Goal: Task Accomplishment & Management: Use online tool/utility

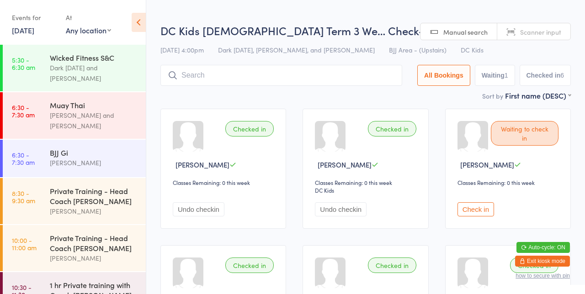
scroll to position [687, 0]
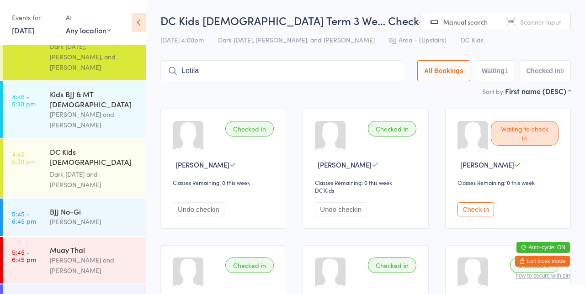
type input "Letila"
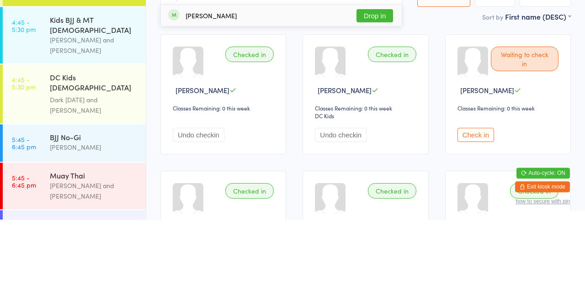
click at [91, 147] on div "DC Kids [DEMOGRAPHIC_DATA] Term 3 Week" at bounding box center [94, 158] width 88 height 22
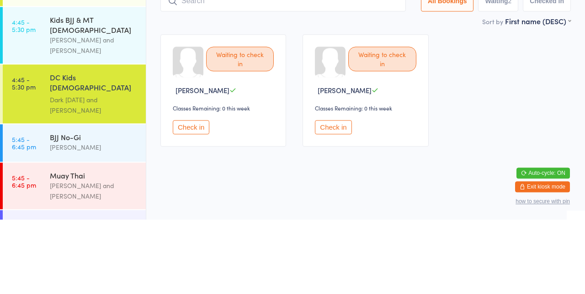
click at [84, 169] on div "Dark [DATE] and [PERSON_NAME]" at bounding box center [94, 179] width 88 height 21
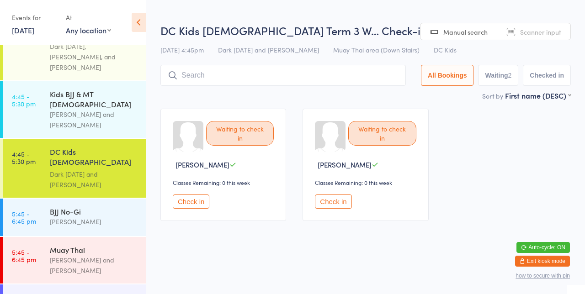
click at [97, 147] on div "DC Kids [DEMOGRAPHIC_DATA] Term 3 Week" at bounding box center [94, 158] width 88 height 22
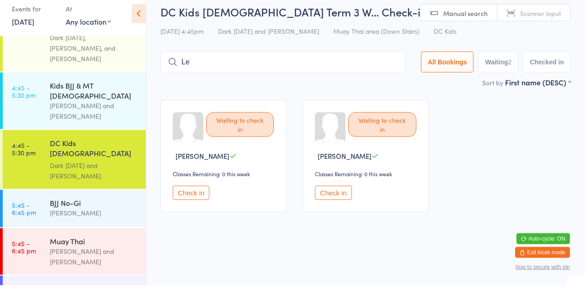
type input "L"
type input "Letika"
click at [375, 89] on button "Drop in" at bounding box center [378, 90] width 37 height 13
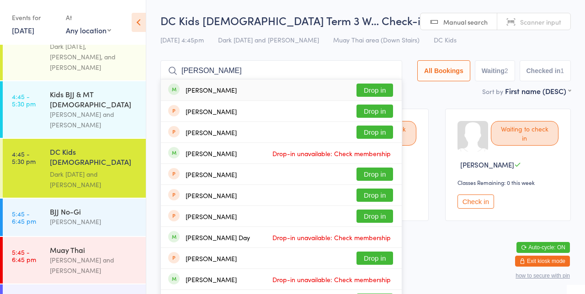
type input "[PERSON_NAME]"
click at [388, 91] on button "Drop in" at bounding box center [374, 90] width 37 height 13
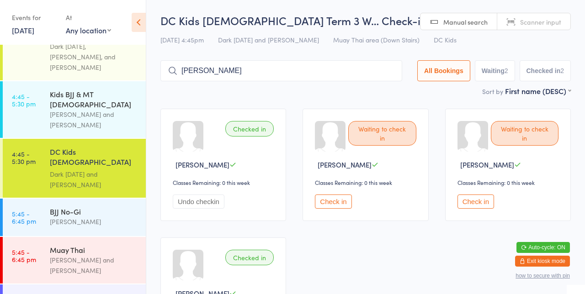
type input "[PERSON_NAME]"
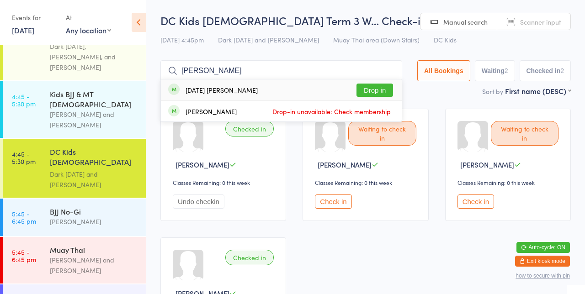
click at [375, 92] on button "Drop in" at bounding box center [374, 90] width 37 height 13
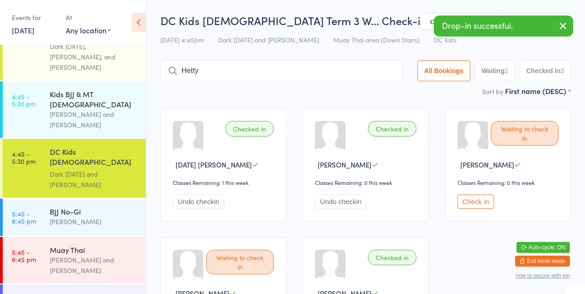
type input "Hetty"
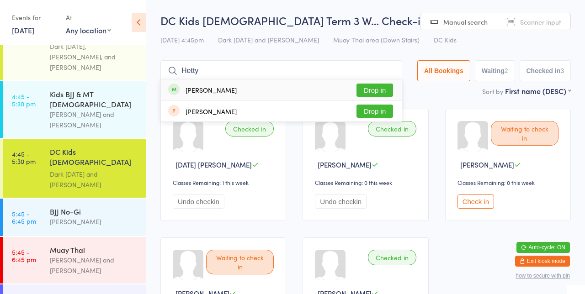
click at [379, 90] on button "Drop in" at bounding box center [374, 90] width 37 height 13
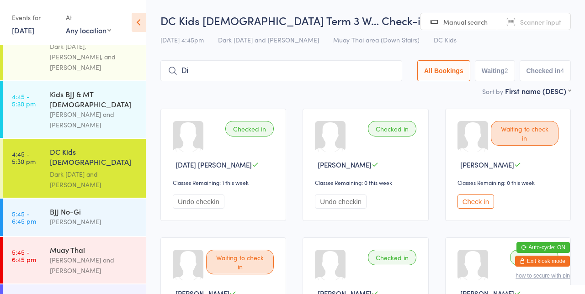
type input "D"
click at [386, 73] on input "[PERSON_NAME]" at bounding box center [281, 70] width 242 height 21
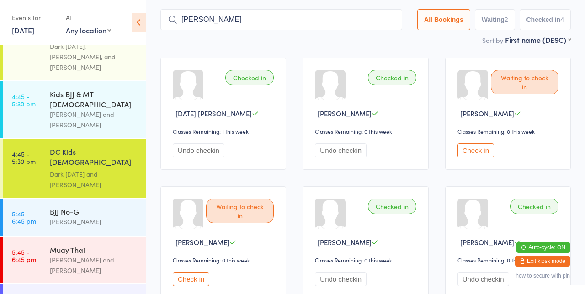
scroll to position [60, 0]
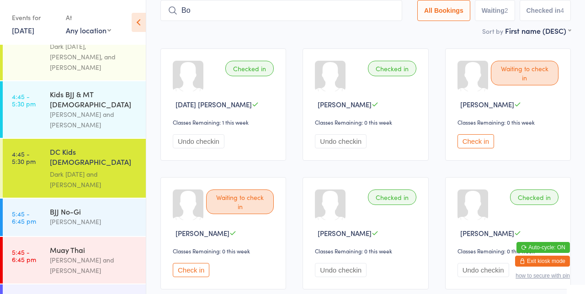
type input "B"
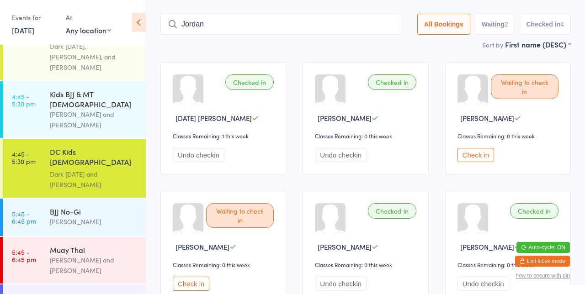
type input "Jordan"
click at [477, 155] on button "Check in" at bounding box center [475, 155] width 37 height 14
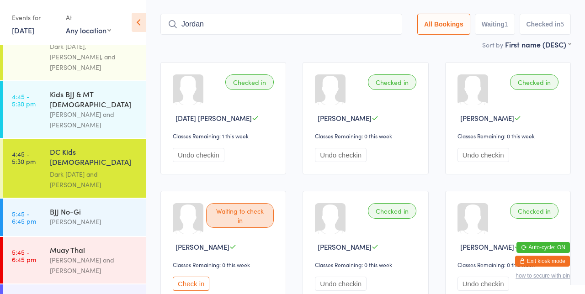
click at [356, 15] on input "Jordan" at bounding box center [281, 24] width 242 height 21
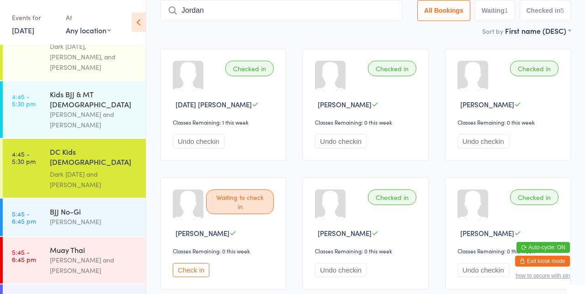
click at [395, 10] on input "Jordan" at bounding box center [281, 10] width 242 height 21
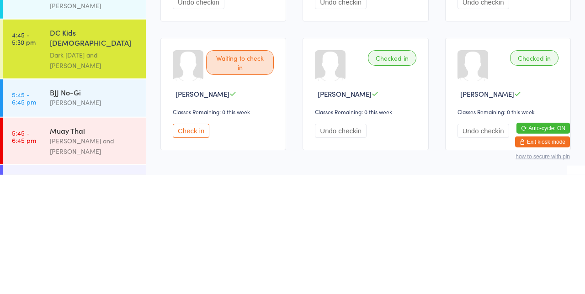
scroll to position [0, 0]
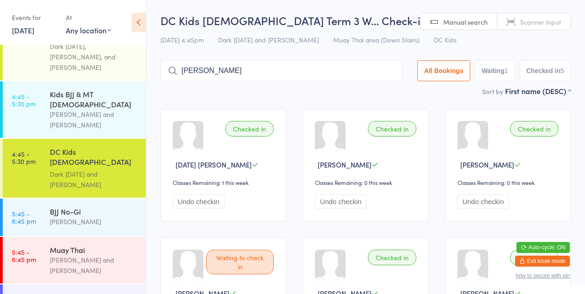
click at [254, 74] on input "[PERSON_NAME]" at bounding box center [281, 70] width 242 height 21
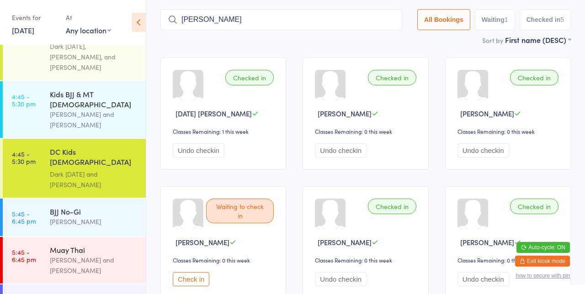
scroll to position [60, 0]
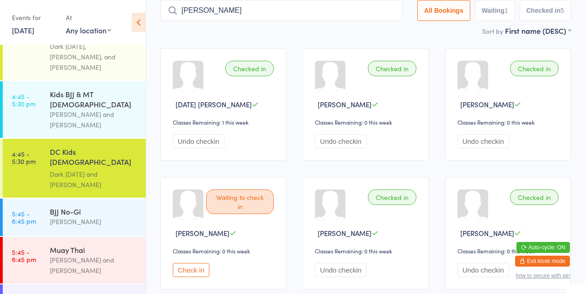
type input "[PERSON_NAME]"
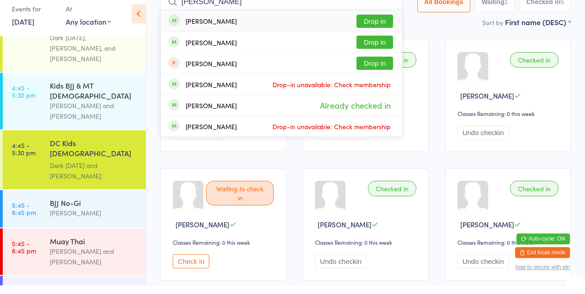
scroll to position [48, 0]
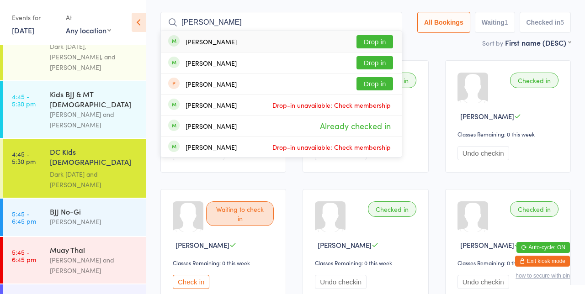
click at [384, 44] on button "Drop in" at bounding box center [374, 41] width 37 height 13
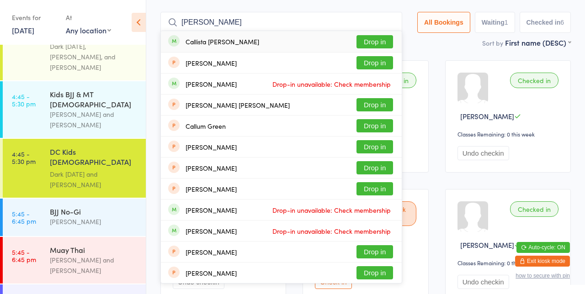
type input "[PERSON_NAME]"
click at [374, 44] on button "Drop in" at bounding box center [374, 41] width 37 height 13
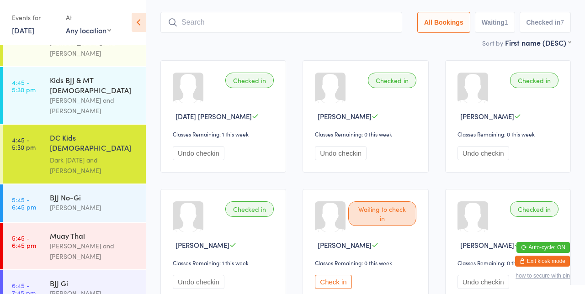
scroll to position [726, 0]
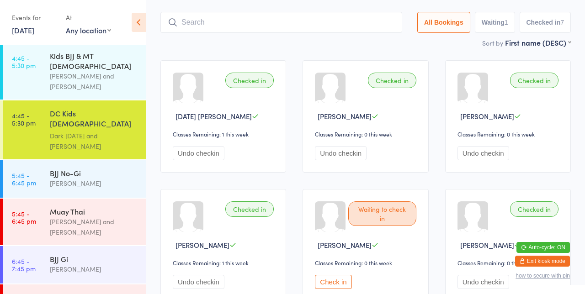
click at [243, 52] on main "DC Kids [DEMOGRAPHIC_DATA] Term 3 W… Check-in [DATE] 4:45pm Dark [DATE] and [PE…" at bounding box center [365, 201] width 410 height 474
click at [80, 246] on div "BJJ [PERSON_NAME]" at bounding box center [98, 264] width 96 height 36
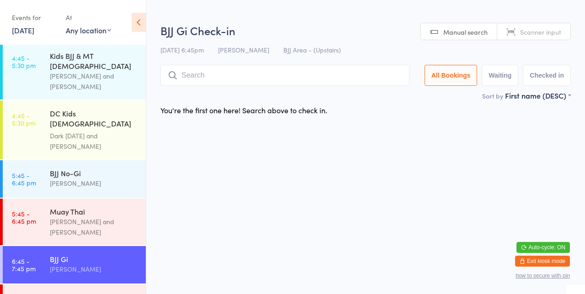
type input "W"
click at [378, 102] on div "You're the first one here! Search above to check in." at bounding box center [365, 109] width 427 height 19
click at [91, 216] on div "[PERSON_NAME] and [PERSON_NAME]" at bounding box center [94, 226] width 88 height 21
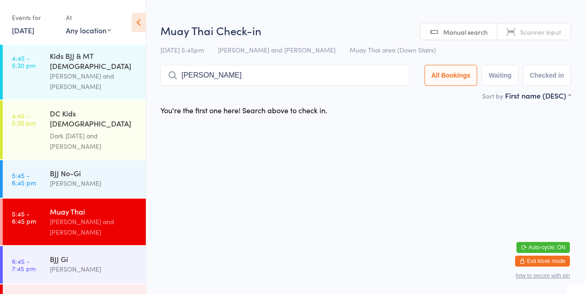
type input "[PERSON_NAME]"
click at [387, 95] on button "Drop in" at bounding box center [382, 94] width 37 height 13
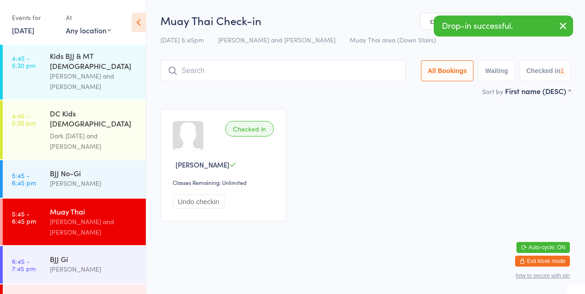
click at [452, 103] on div "Checked in [PERSON_NAME] Classes Remaining: Unlimited Undo checkin" at bounding box center [365, 164] width 427 height 129
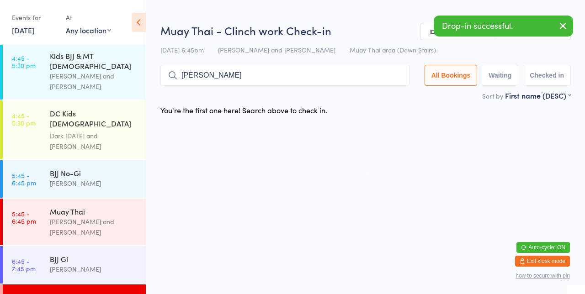
type input "[PERSON_NAME]"
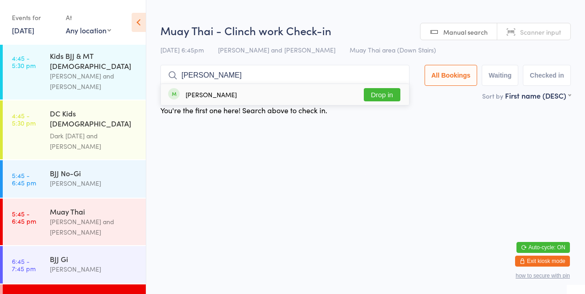
click at [385, 94] on button "Drop in" at bounding box center [382, 94] width 37 height 13
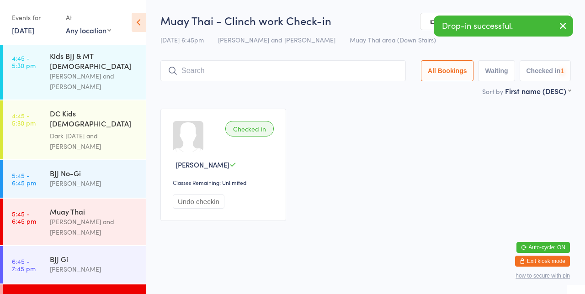
click at [425, 105] on div "Checked in [PERSON_NAME] Classes Remaining: Unlimited Undo checkin" at bounding box center [365, 164] width 427 height 129
click at [107, 131] on div "Dark [DATE] and [PERSON_NAME]" at bounding box center [94, 141] width 88 height 21
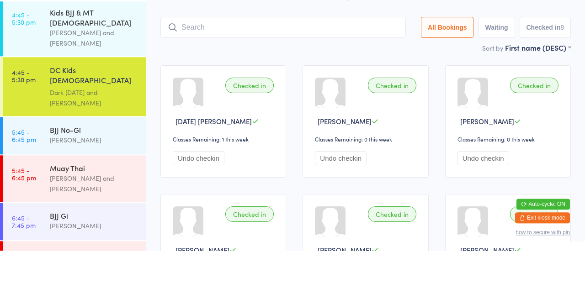
scroll to position [687, 0]
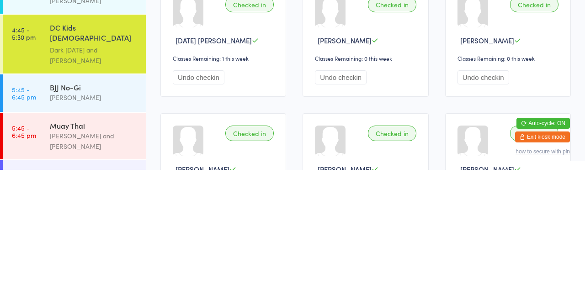
click at [71, 255] on div "[PERSON_NAME] and [PERSON_NAME]" at bounding box center [94, 265] width 88 height 21
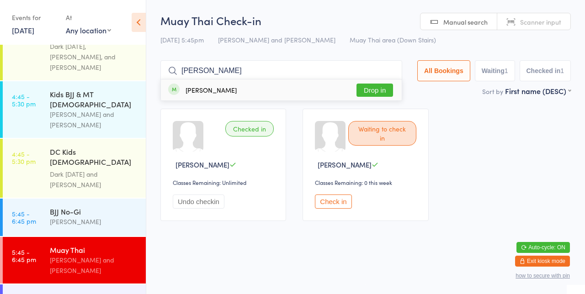
type input "[PERSON_NAME]"
click at [381, 93] on button "Drop in" at bounding box center [374, 90] width 37 height 13
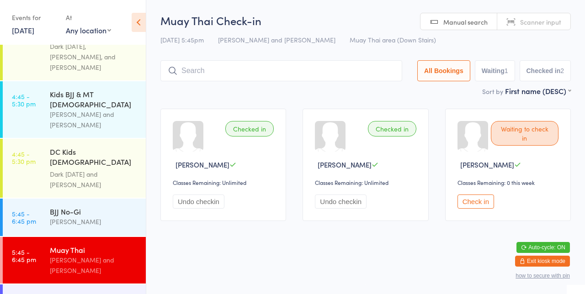
click at [229, 71] on input "search" at bounding box center [281, 70] width 242 height 21
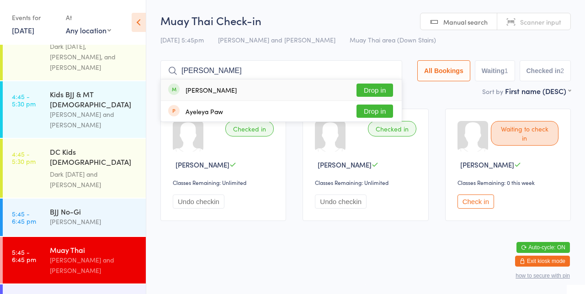
type input "[PERSON_NAME]"
click at [196, 99] on div "[PERSON_NAME] Drop in" at bounding box center [281, 89] width 241 height 21
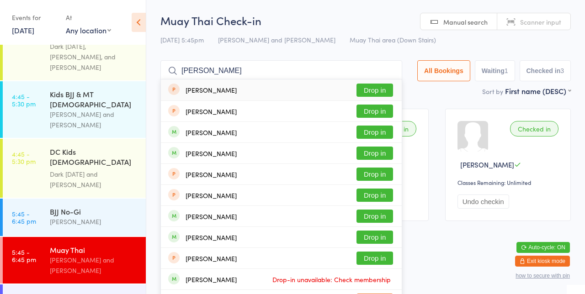
type input "[PERSON_NAME]"
click at [382, 157] on button "Drop in" at bounding box center [374, 153] width 37 height 13
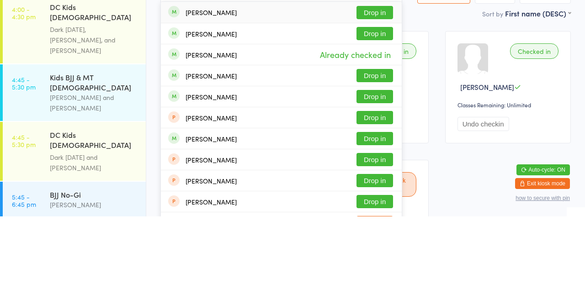
type input "[PERSON_NAME]"
click at [387, 176] on button "Drop in" at bounding box center [374, 174] width 37 height 13
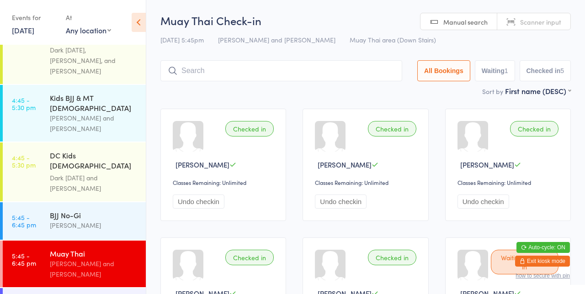
scroll to position [687, 0]
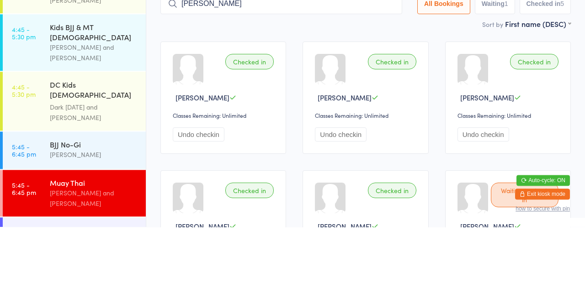
type input "[PERSON_NAME]"
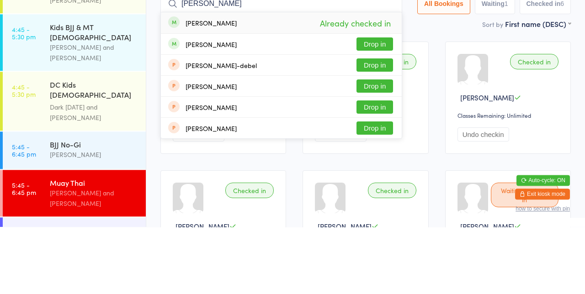
click at [393, 70] on input "[PERSON_NAME]" at bounding box center [281, 70] width 242 height 21
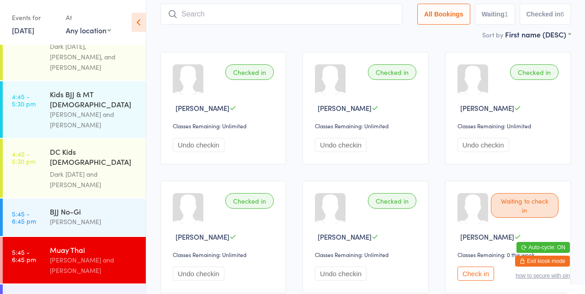
scroll to position [0, 0]
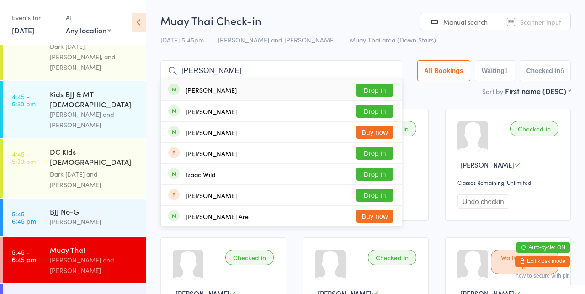
type input "[PERSON_NAME]"
click at [382, 90] on button "Drop in" at bounding box center [374, 90] width 37 height 13
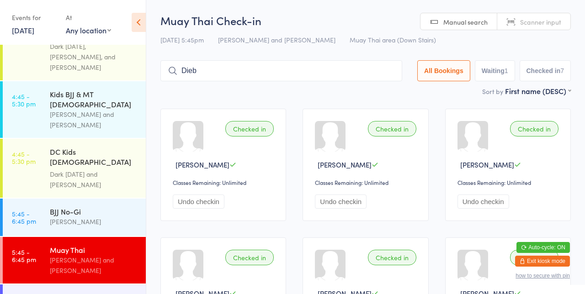
type input "Dieb"
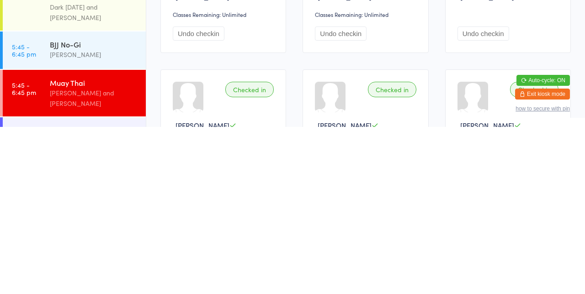
scroll to position [135, 0]
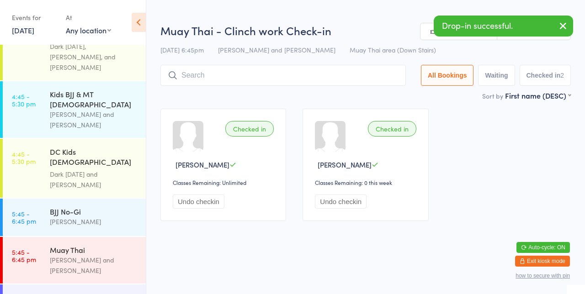
click at [101, 169] on div "Dark [DATE] and [PERSON_NAME]" at bounding box center [94, 179] width 88 height 21
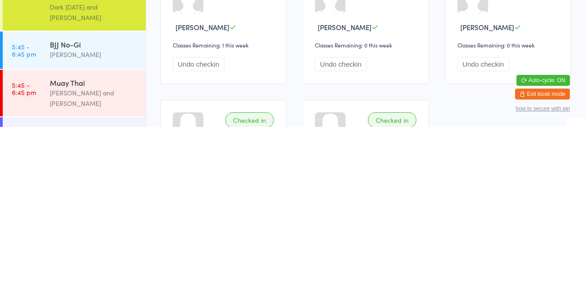
scroll to position [209, 0]
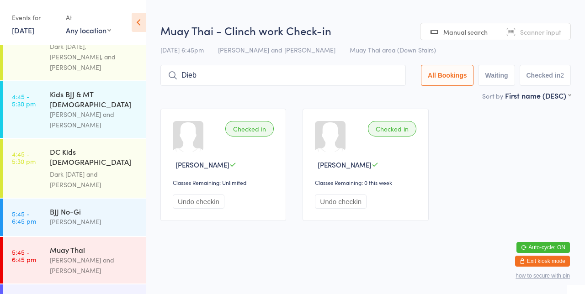
type input "Dieb"
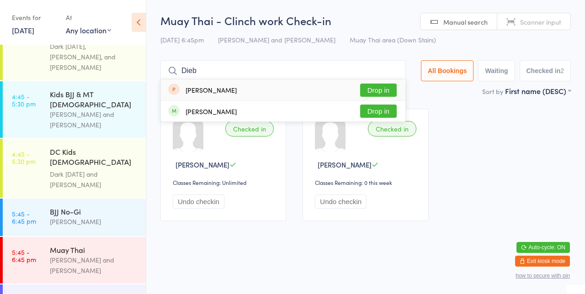
click at [387, 115] on button "Drop in" at bounding box center [378, 111] width 37 height 13
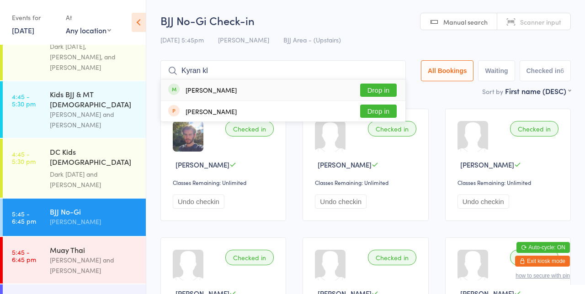
type input "Kyran kl"
click at [379, 92] on button "Drop in" at bounding box center [378, 90] width 37 height 13
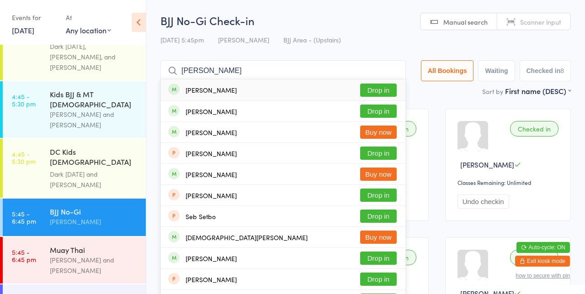
type input "[PERSON_NAME]"
click at [389, 113] on button "Drop in" at bounding box center [378, 111] width 37 height 13
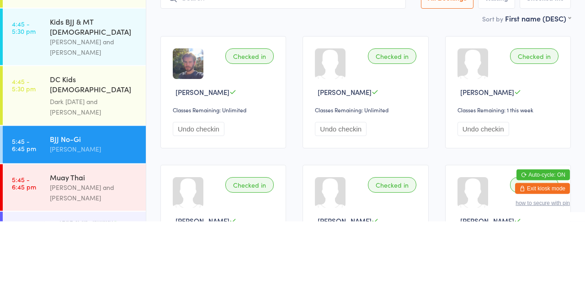
click at [87, 255] on div "[PERSON_NAME] and [PERSON_NAME]" at bounding box center [94, 265] width 88 height 21
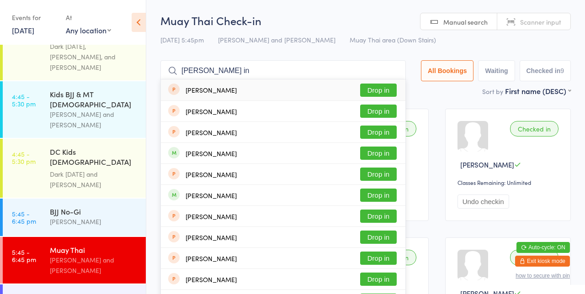
type input "[PERSON_NAME] in"
click at [281, 159] on div "[PERSON_NAME] Drop in" at bounding box center [283, 153] width 244 height 21
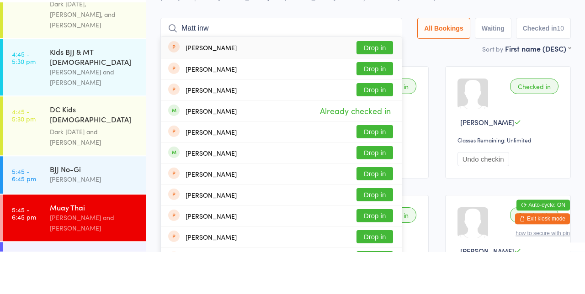
type input "Matt inw"
click at [456, 52] on div "Muay Thai Check-in [DATE] 5:45pm [PERSON_NAME] and [PERSON_NAME] Muay Thai area…" at bounding box center [365, 49] width 410 height 73
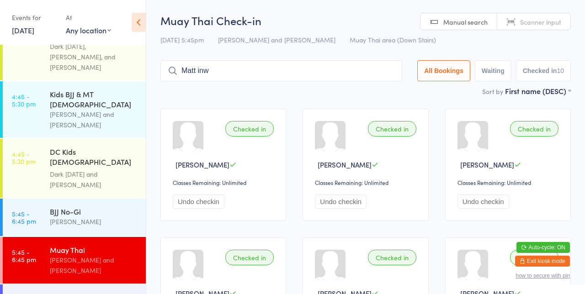
click at [253, 69] on input "Matt inw" at bounding box center [281, 70] width 242 height 21
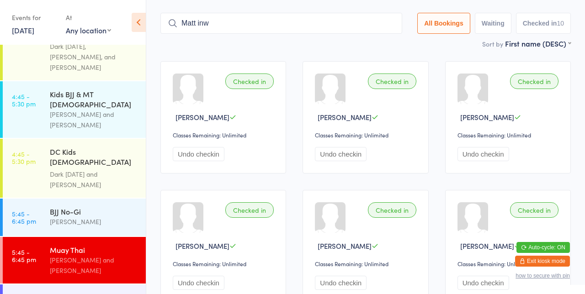
scroll to position [60, 0]
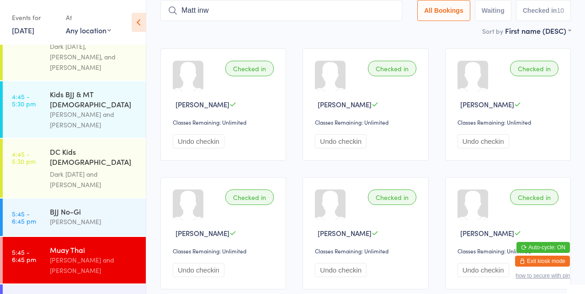
click at [394, 11] on input "Matt inw" at bounding box center [281, 10] width 242 height 21
type input "Bhavi"
click at [380, 33] on button "Drop in" at bounding box center [374, 29] width 37 height 13
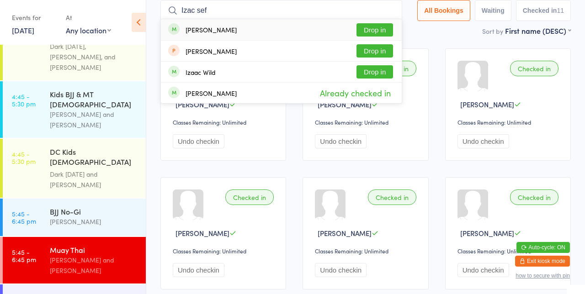
type input "Izac sef"
click at [387, 33] on button "Drop in" at bounding box center [374, 29] width 37 height 13
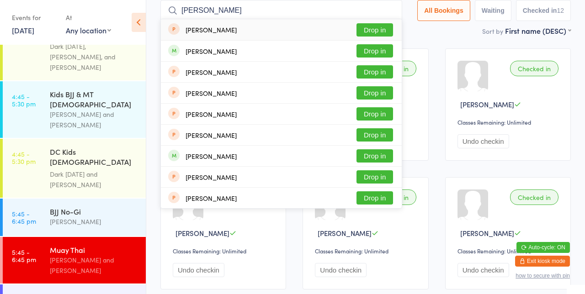
type input "[PERSON_NAME]"
click at [382, 62] on div "[PERSON_NAME] Drop in" at bounding box center [281, 72] width 241 height 21
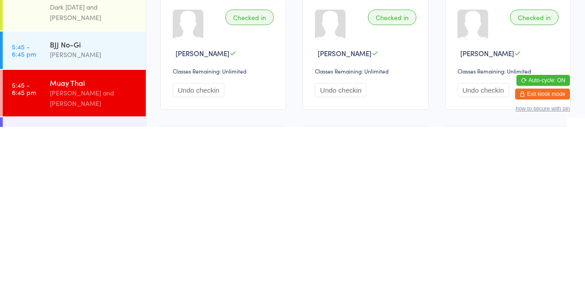
scroll to position [73, 0]
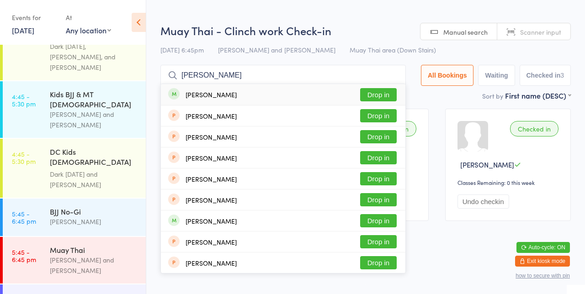
type input "[PERSON_NAME]"
click at [386, 98] on button "Drop in" at bounding box center [378, 94] width 37 height 13
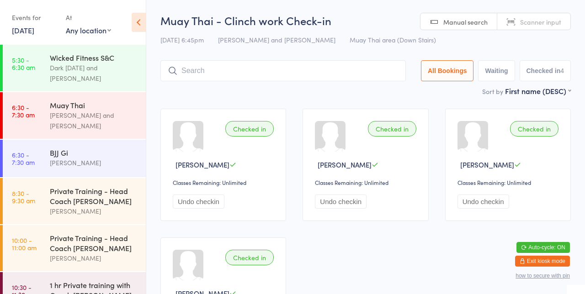
click at [94, 58] on div "Wicked Fitness S&C" at bounding box center [94, 58] width 88 height 10
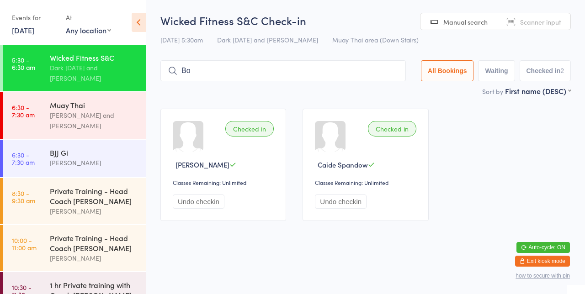
type input "Bol"
click at [499, 69] on button "Waiting" at bounding box center [496, 70] width 37 height 21
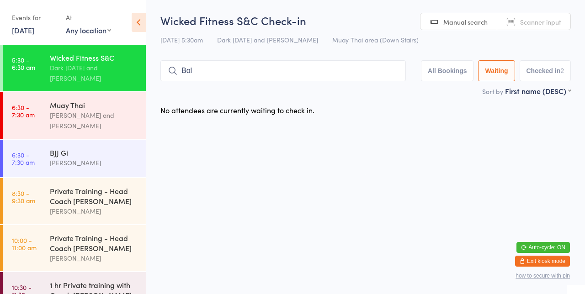
click at [458, 24] on span "Manual search" at bounding box center [465, 21] width 44 height 9
click at [397, 71] on input "Bol" at bounding box center [282, 70] width 245 height 21
type input "B"
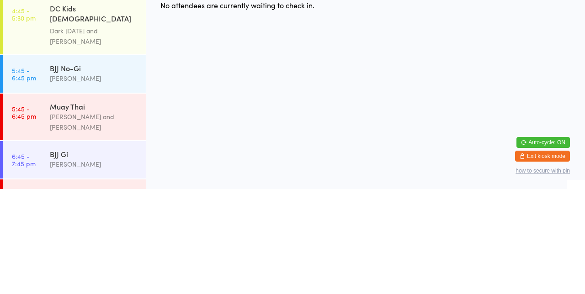
scroll to position [687, 0]
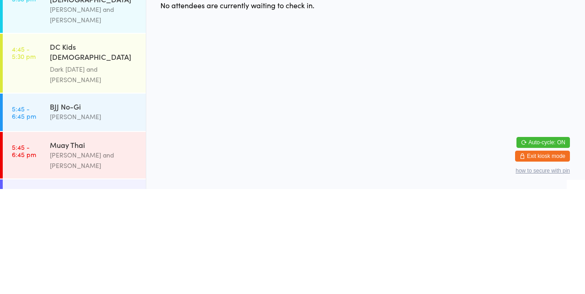
click at [69, 255] on div "[PERSON_NAME] and [PERSON_NAME]" at bounding box center [94, 265] width 88 height 21
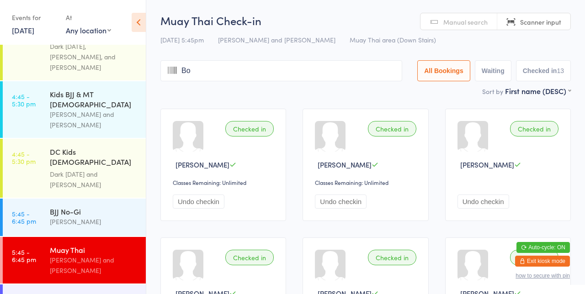
type input "Bol"
click at [395, 71] on input "Bol" at bounding box center [281, 70] width 242 height 21
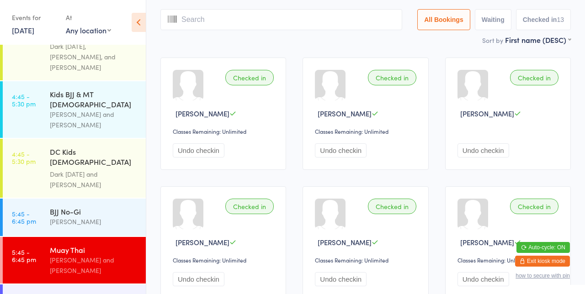
scroll to position [60, 0]
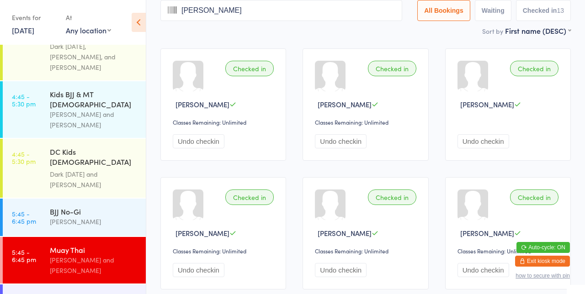
type input "J"
click at [56, 255] on div "[PERSON_NAME] and [PERSON_NAME]" at bounding box center [94, 265] width 88 height 21
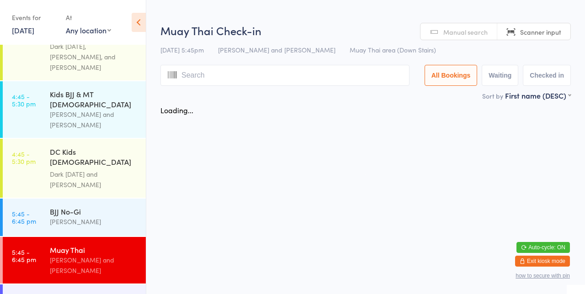
scroll to position [0, 0]
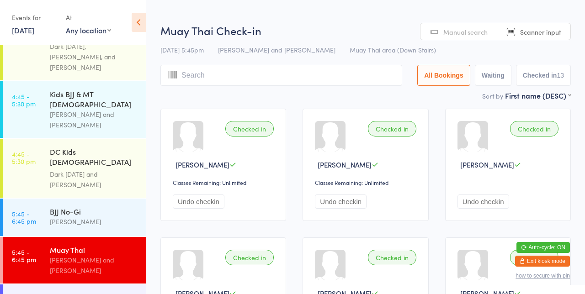
click at [450, 39] on link "Manual search" at bounding box center [458, 31] width 77 height 17
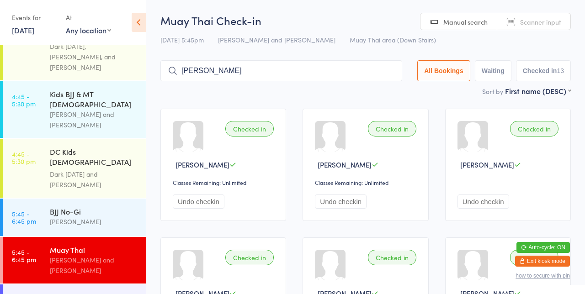
type input "[PERSON_NAME]"
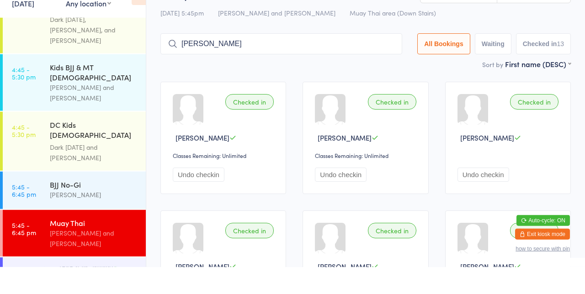
click at [394, 72] on input "[PERSON_NAME]" at bounding box center [281, 70] width 242 height 21
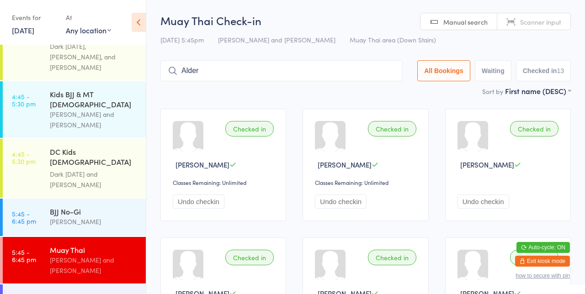
type input "Alder"
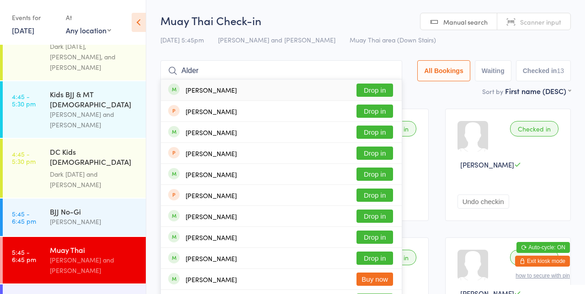
click at [385, 93] on button "Drop in" at bounding box center [374, 90] width 37 height 13
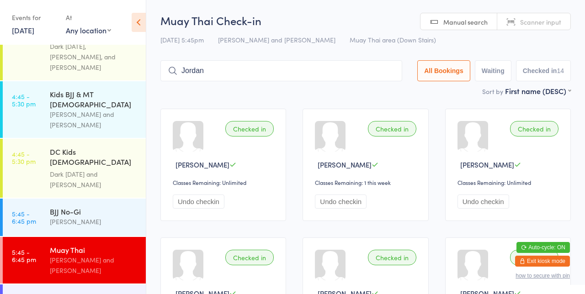
type input "Jordan"
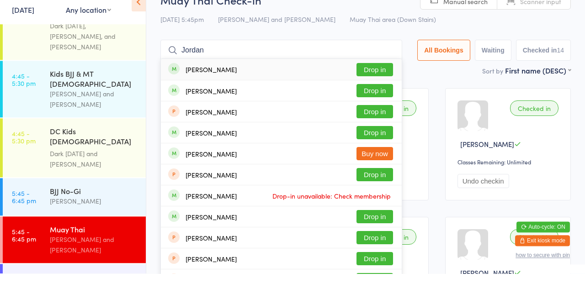
click at [389, 113] on button "Drop in" at bounding box center [374, 111] width 37 height 13
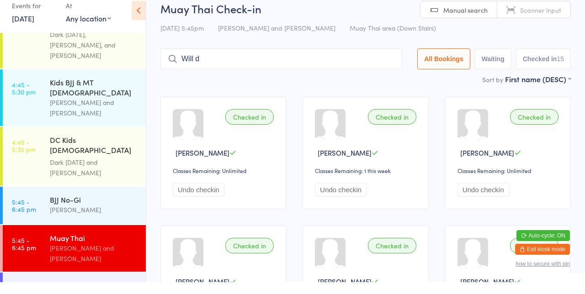
click at [322, 70] on input "Will d" at bounding box center [281, 70] width 242 height 21
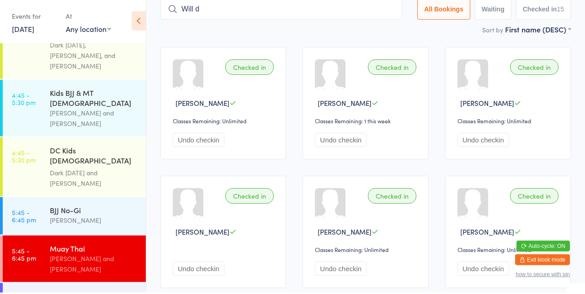
scroll to position [59, 0]
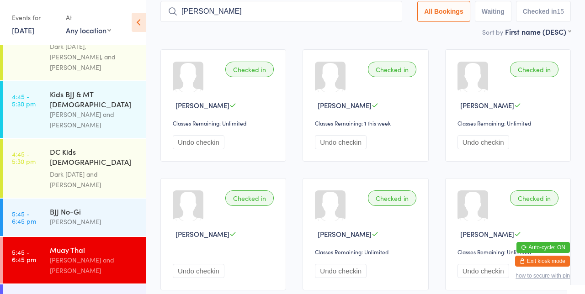
type input "[PERSON_NAME]"
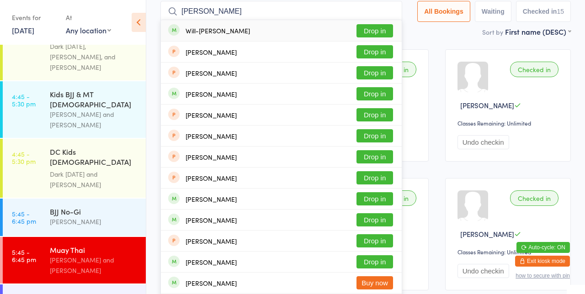
click at [379, 33] on button "Drop in" at bounding box center [374, 30] width 37 height 13
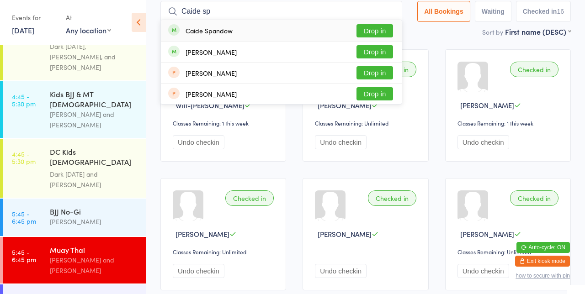
type input "Caide sp"
click at [386, 34] on button "Drop in" at bounding box center [374, 30] width 37 height 13
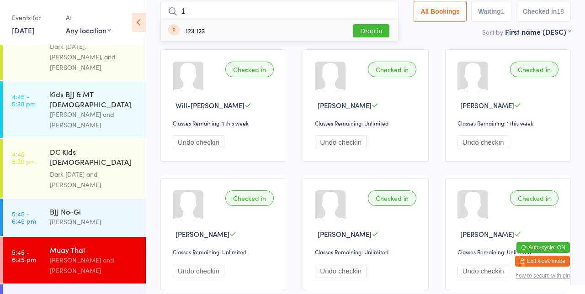
type input "1v"
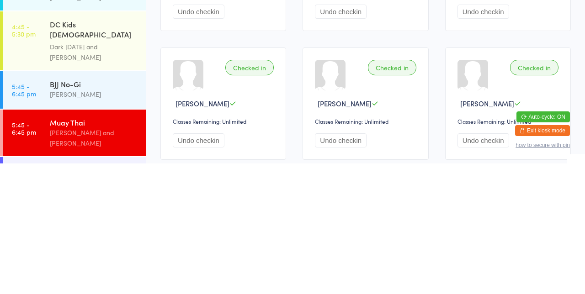
scroll to position [666, 0]
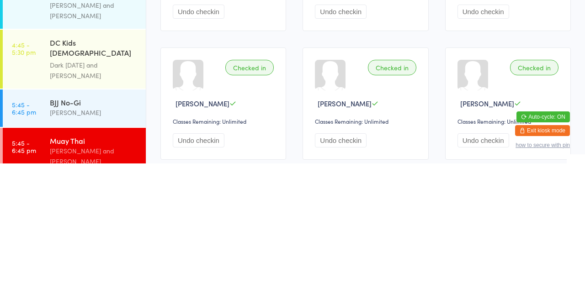
click at [24, 220] on link "5:45 - 6:45 pm BJJ No-[PERSON_NAME]" at bounding box center [74, 238] width 143 height 37
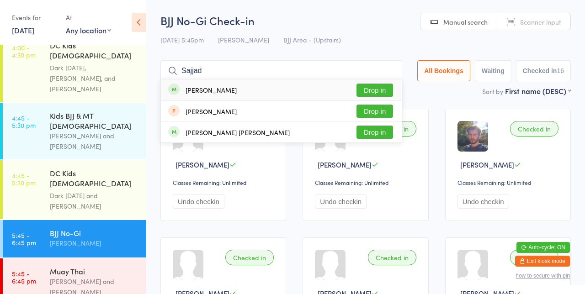
type input "Sajjad"
click at [389, 94] on button "Drop in" at bounding box center [374, 90] width 37 height 13
